Goal: Transaction & Acquisition: Purchase product/service

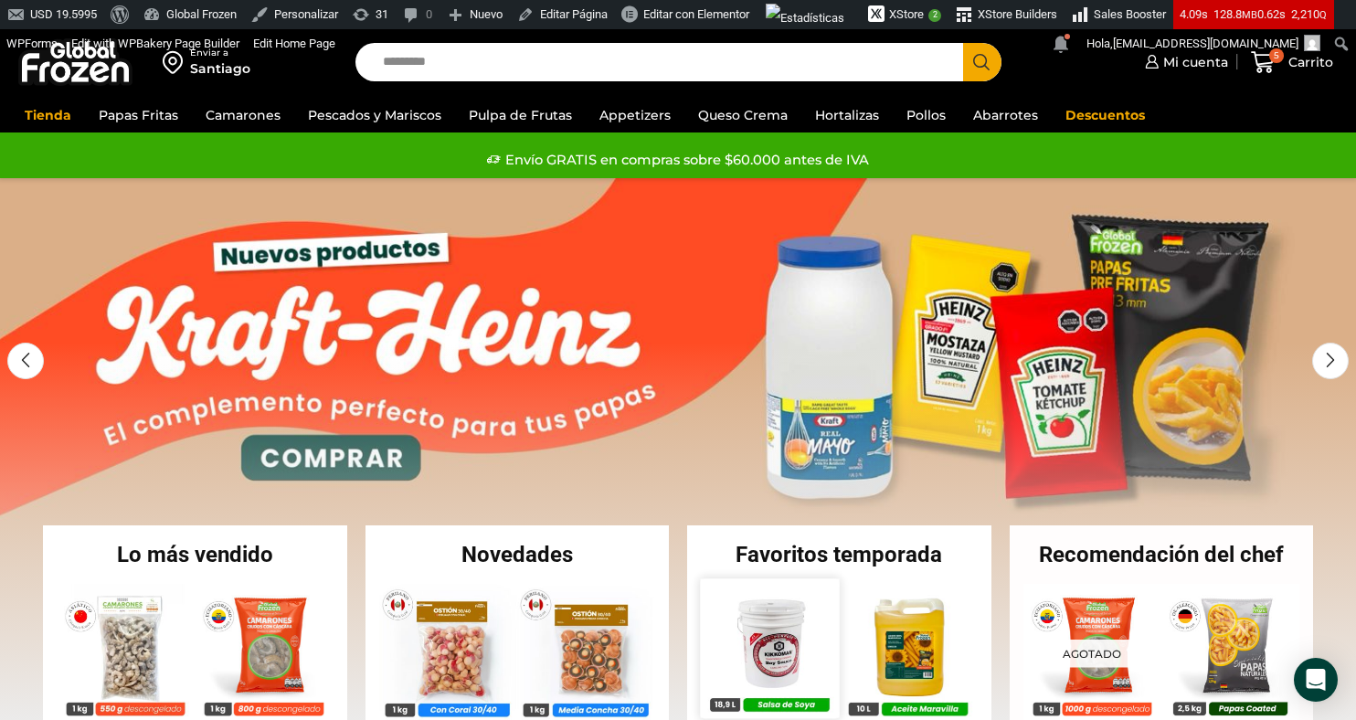
click at [782, 636] on img at bounding box center [769, 647] width 139 height 139
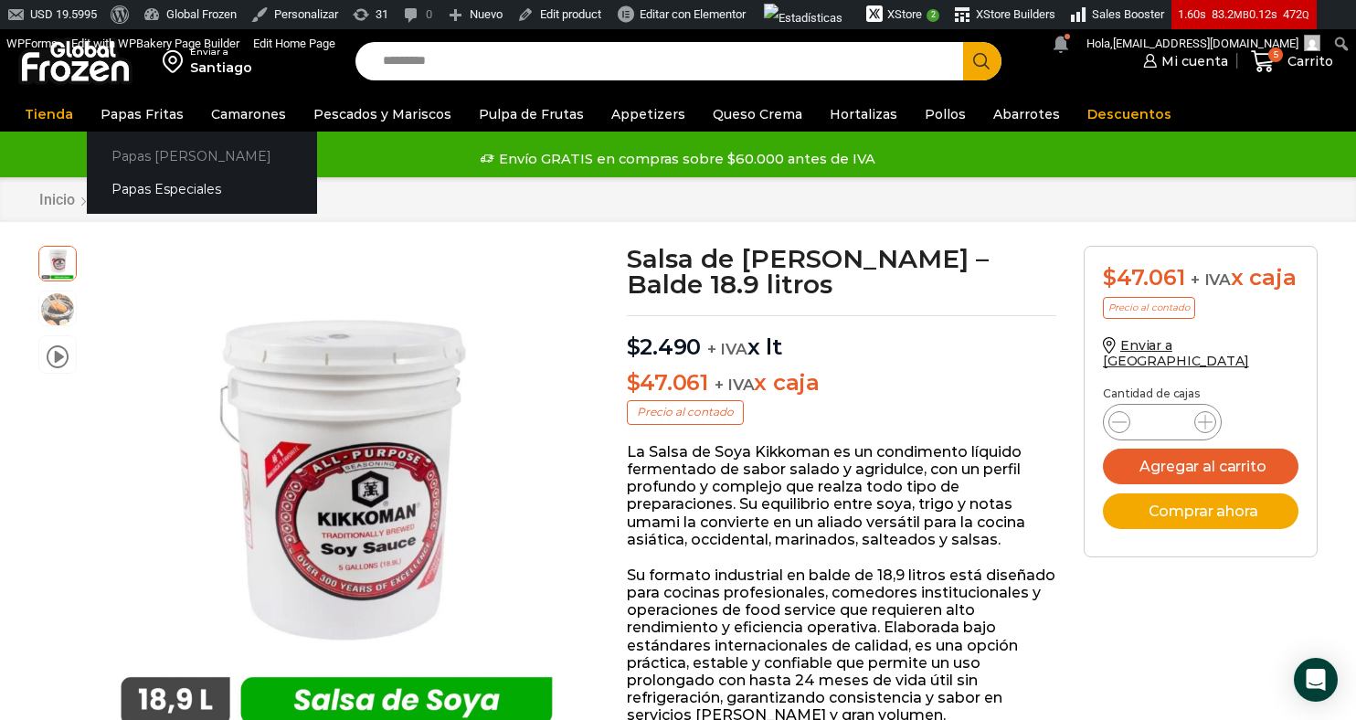
click at [148, 153] on link "Papas [PERSON_NAME]" at bounding box center [202, 156] width 230 height 34
